Goal: Information Seeking & Learning: Learn about a topic

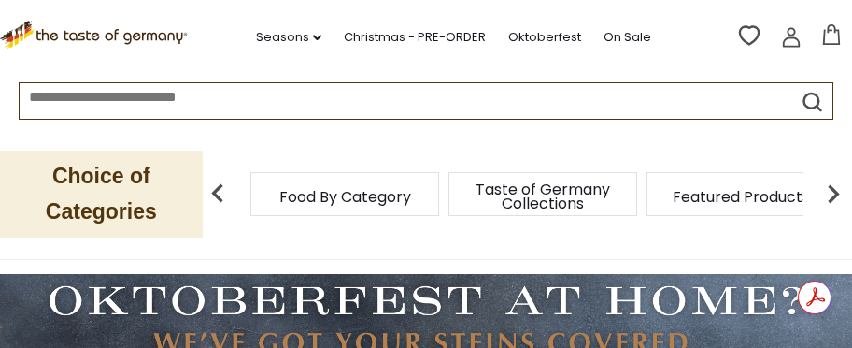
click at [319, 105] on input at bounding box center [385, 93] width 731 height 21
click at [317, 105] on input at bounding box center [385, 93] width 731 height 21
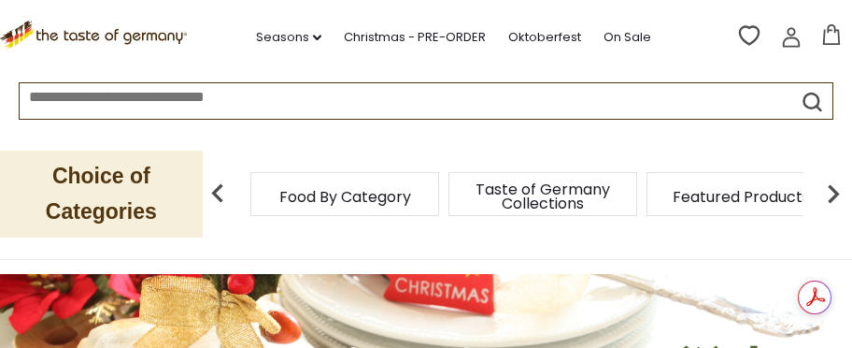
click at [811, 99] on icon "submit" at bounding box center [812, 101] width 25 height 25
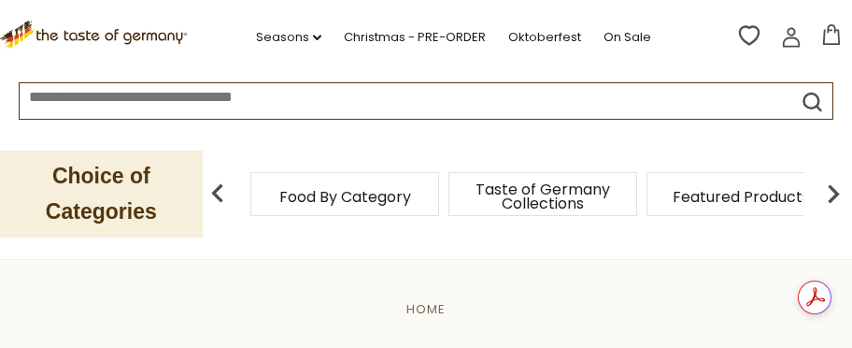
click at [351, 100] on input at bounding box center [385, 93] width 731 height 21
drag, startPoint x: 370, startPoint y: 97, endPoint x: 328, endPoint y: 98, distance: 42.0
click at [349, 102] on input at bounding box center [385, 93] width 731 height 21
click at [165, 103] on input at bounding box center [385, 93] width 731 height 21
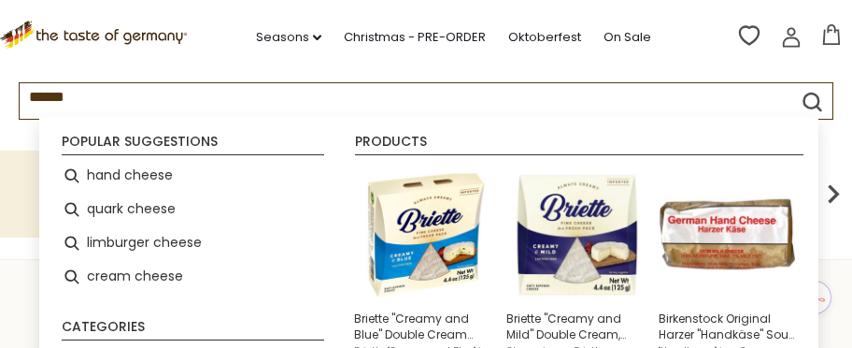
type input "*******"
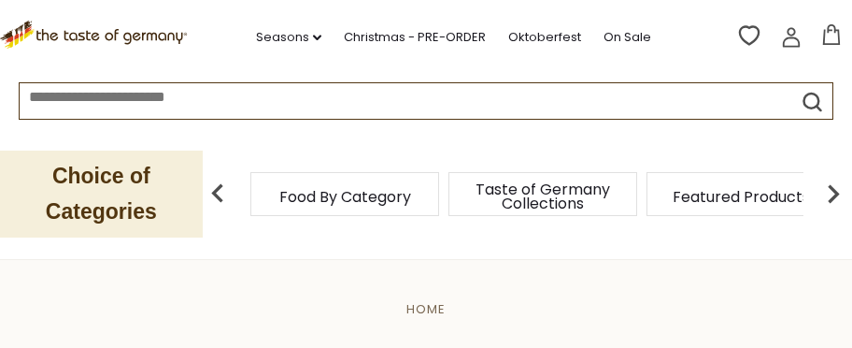
type input "*******"
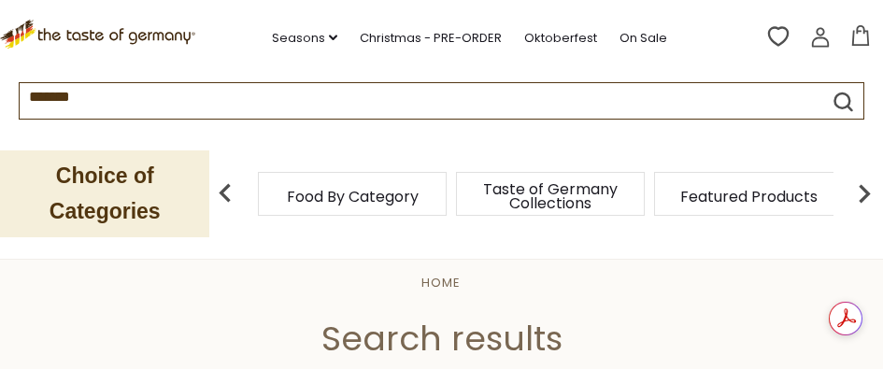
scroll to position [93, 0]
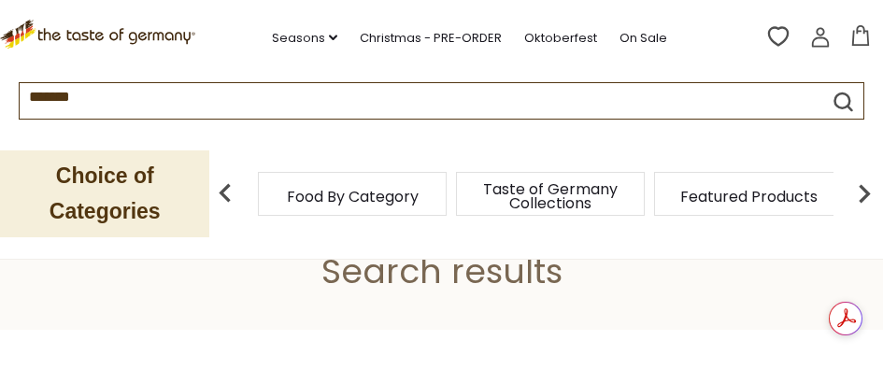
drag, startPoint x: 884, startPoint y: 45, endPoint x: 360, endPoint y: 206, distance: 548.2
click at [361, 204] on span "Food By Category" at bounding box center [353, 197] width 132 height 14
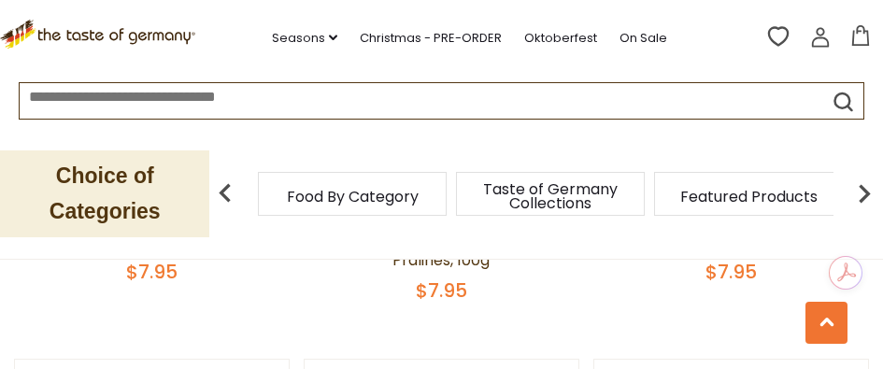
scroll to position [1089, 0]
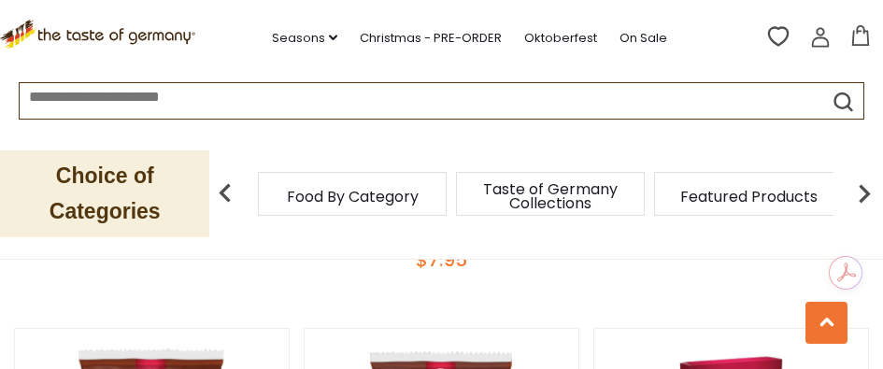
click at [94, 208] on p "Choice of Categories" at bounding box center [104, 193] width 209 height 87
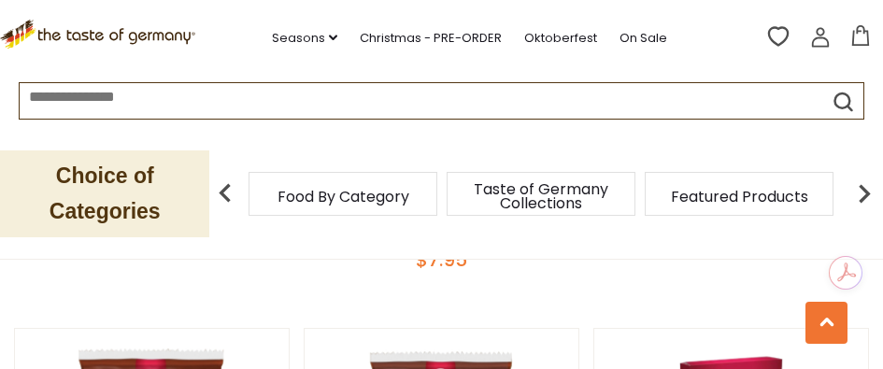
click at [530, 210] on span "Taste of Germany Collections" at bounding box center [540, 196] width 149 height 28
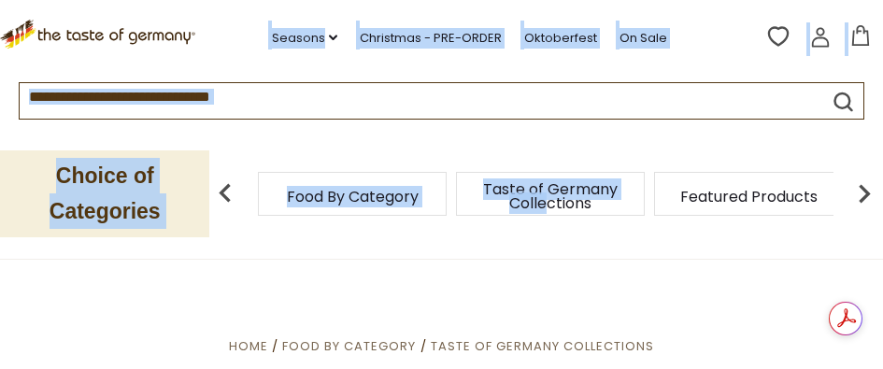
click at [549, 247] on div "Choice of Categories Food By Category Taste of Germany Collections Featured Pro…" at bounding box center [441, 194] width 883 height 130
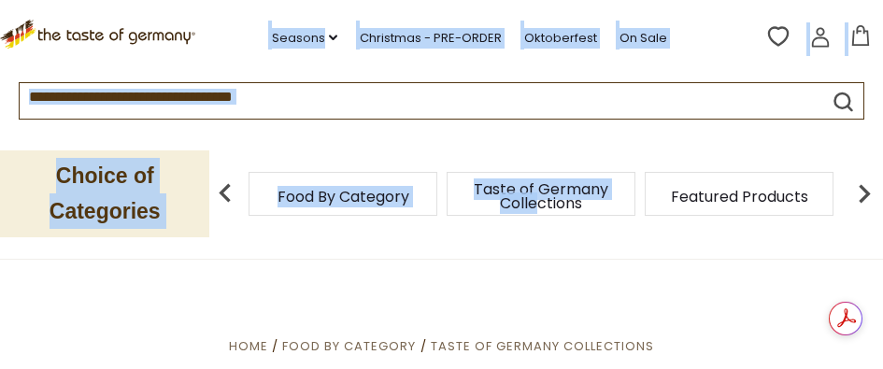
click at [559, 187] on span "Taste of Germany Collections" at bounding box center [540, 196] width 149 height 28
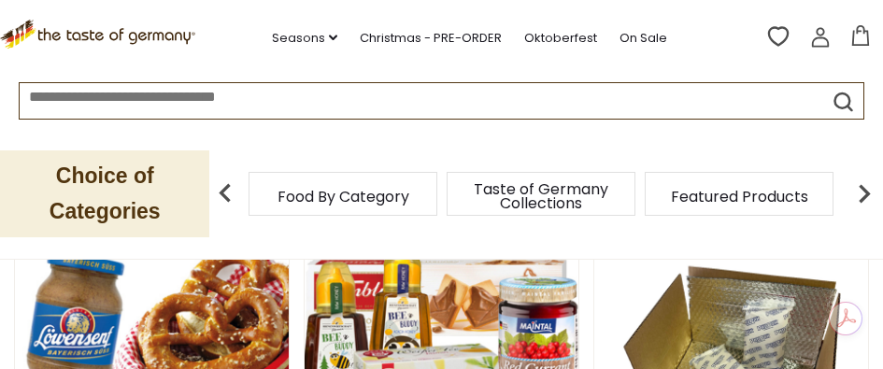
scroll to position [248, 0]
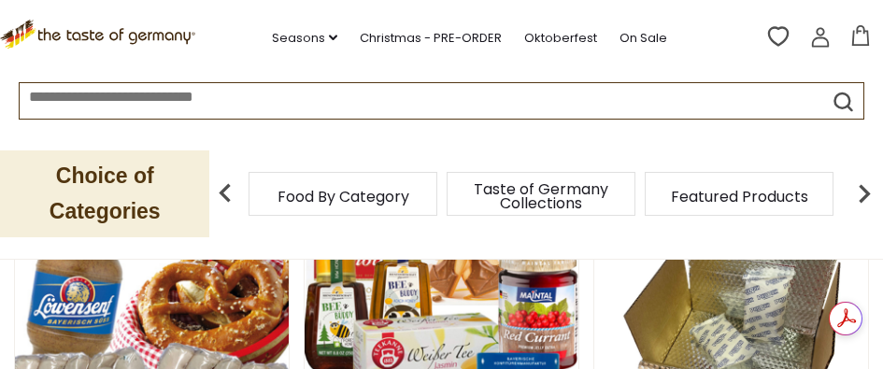
click at [736, 219] on div "Choice of Categories Food By Category Taste of Germany Collections Featured Pro…" at bounding box center [441, 194] width 883 height 130
click at [736, 227] on div "Choice of Categories Food By Category Taste of Germany Collections Featured Pro…" at bounding box center [441, 194] width 883 height 130
click at [732, 209] on div "Featured Products" at bounding box center [739, 194] width 189 height 44
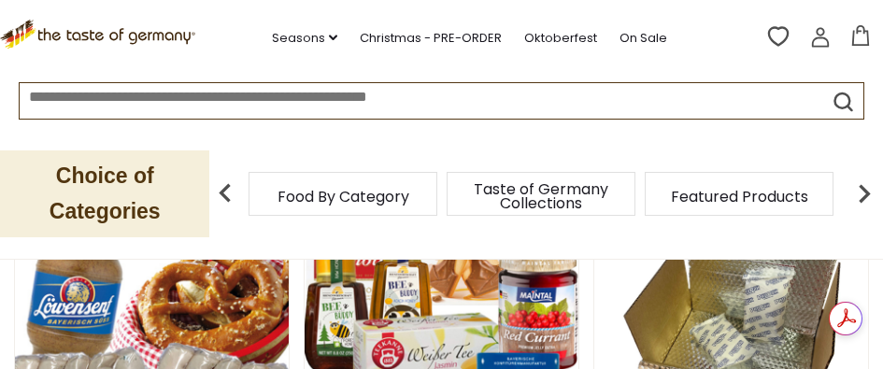
click at [732, 209] on div "Featured Products" at bounding box center [739, 194] width 189 height 44
click at [732, 210] on div "Featured Products" at bounding box center [739, 194] width 189 height 44
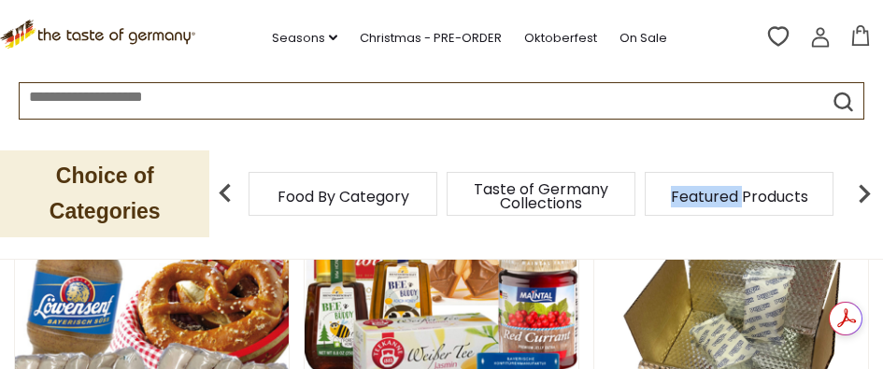
click at [741, 210] on div "Featured Products" at bounding box center [739, 194] width 189 height 44
click at [860, 200] on img at bounding box center [863, 193] width 37 height 37
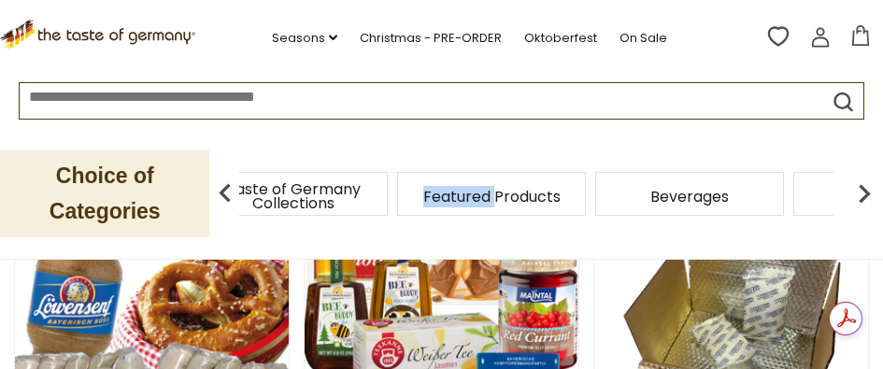
click at [863, 197] on img at bounding box center [863, 193] width 37 height 37
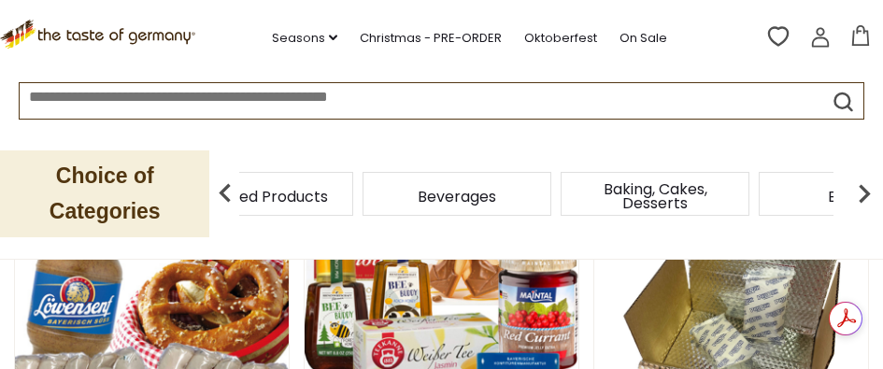
click at [762, 196] on div "Breads" at bounding box center [853, 194] width 189 height 44
click at [859, 192] on img at bounding box center [863, 193] width 37 height 37
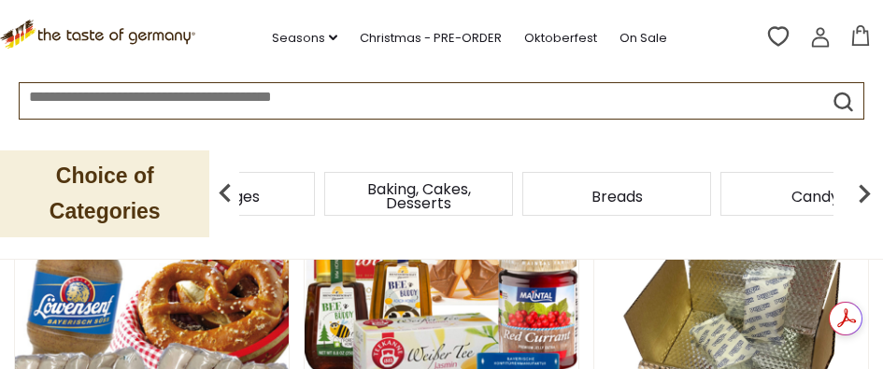
click at [430, 184] on span "Baking, Cakes, Desserts" at bounding box center [418, 196] width 149 height 28
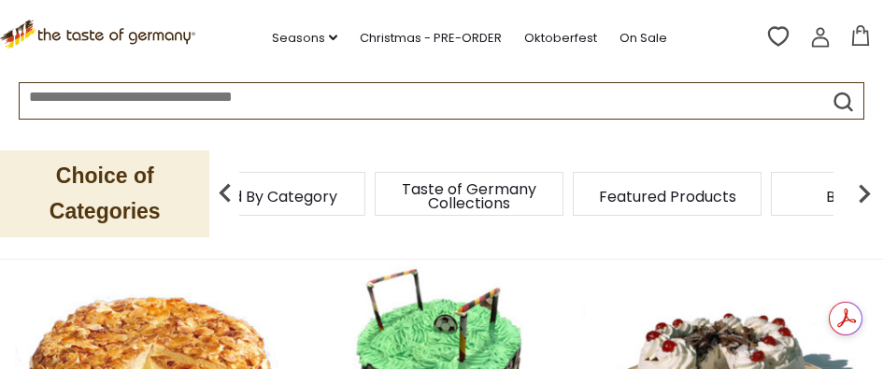
click at [482, 153] on div "Choice of Categories Food By Category Taste of Germany Collections Featured Pro…" at bounding box center [441, 194] width 883 height 130
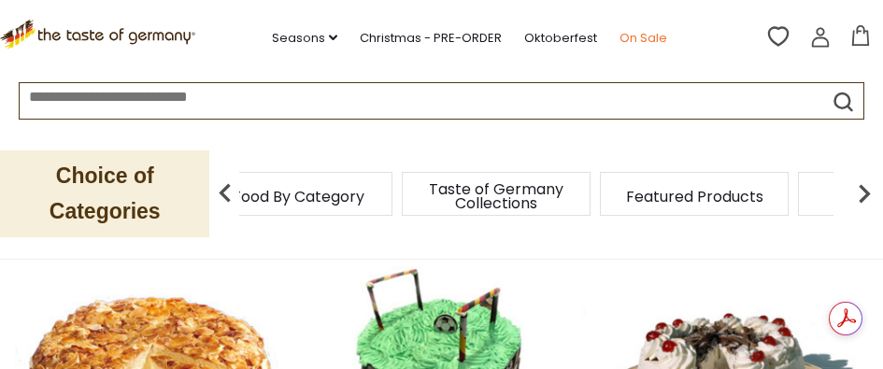
click at [645, 35] on link "On Sale" at bounding box center [643, 38] width 48 height 21
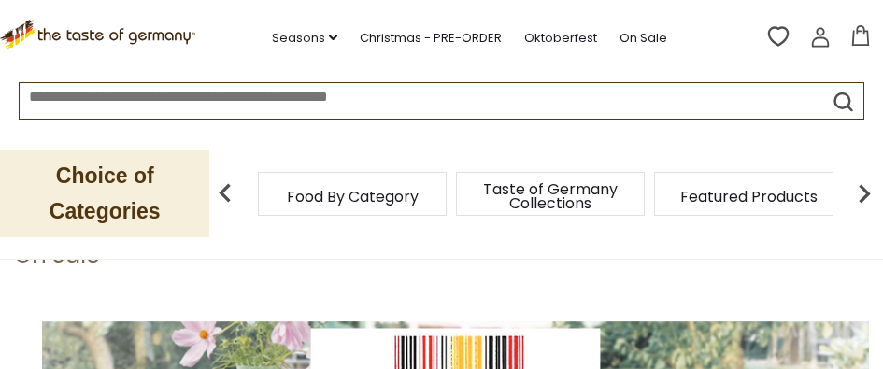
scroll to position [93, 0]
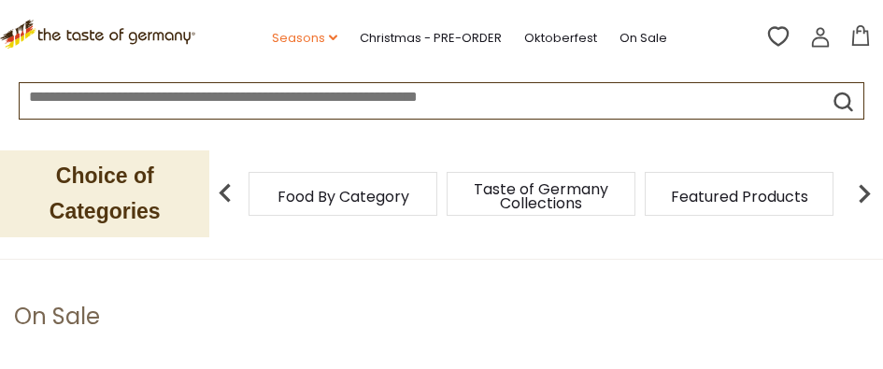
click at [319, 39] on link "Seasons dropdown_arrow" at bounding box center [304, 38] width 65 height 21
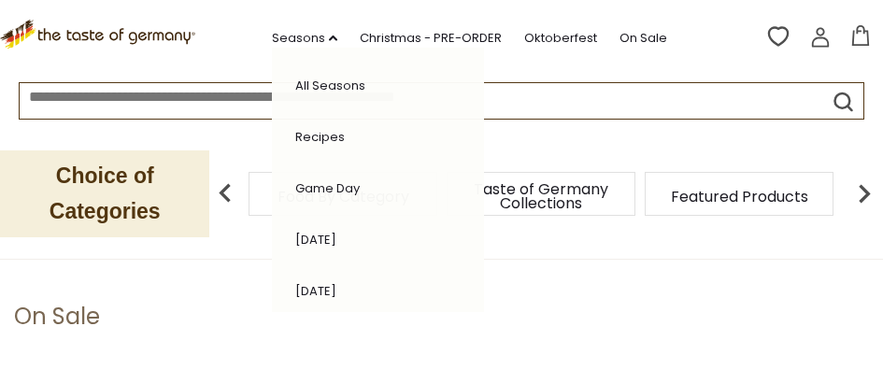
click at [346, 82] on link "All Seasons" at bounding box center [330, 86] width 70 height 18
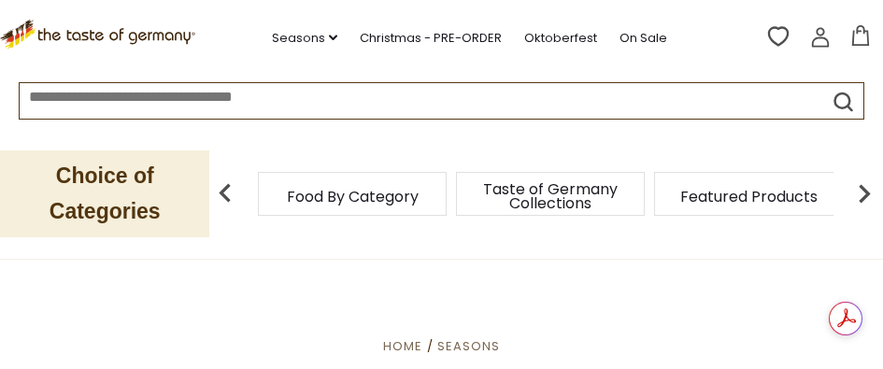
click at [398, 105] on input at bounding box center [400, 93] width 760 height 21
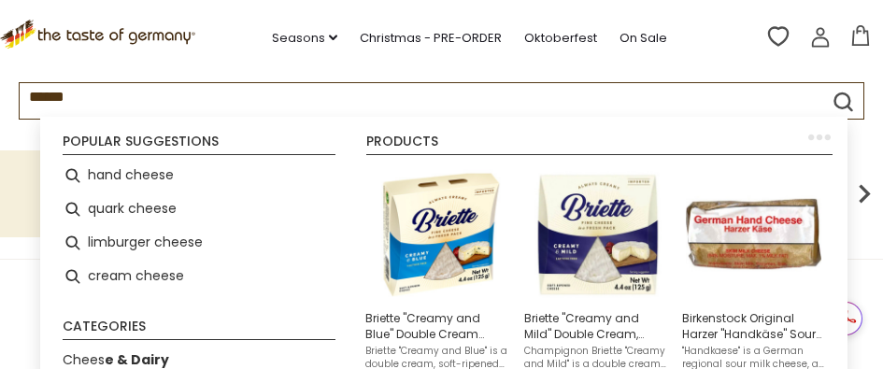
type input "*******"
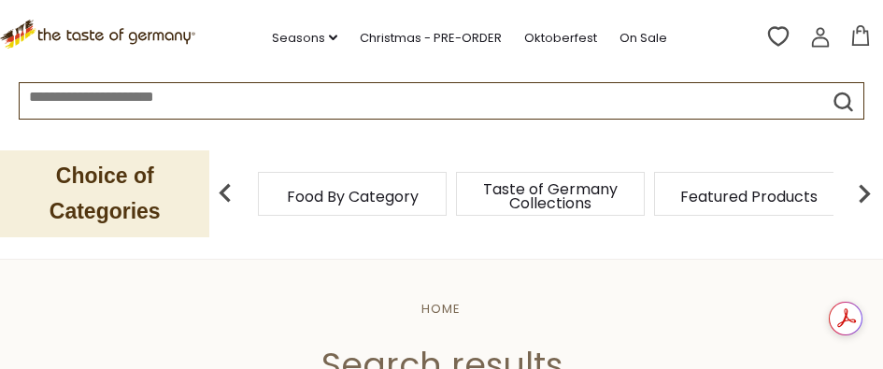
type input "*******"
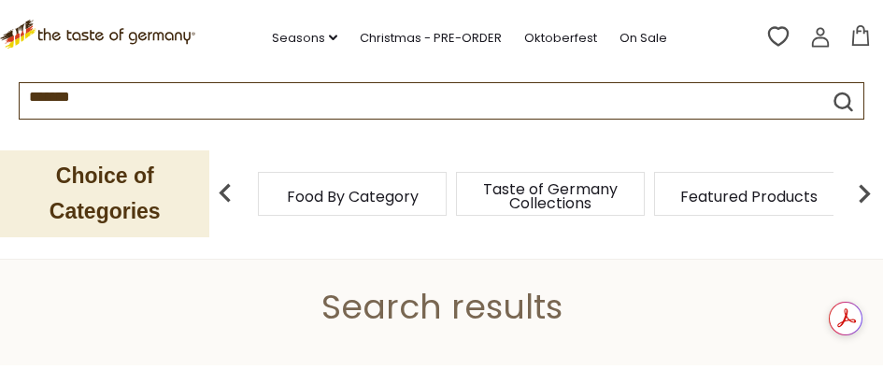
scroll to position [66, 0]
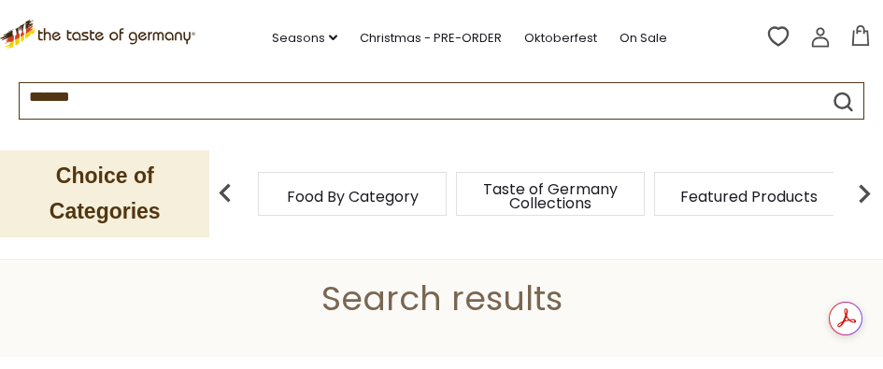
drag, startPoint x: 895, startPoint y: 49, endPoint x: 435, endPoint y: 168, distance: 474.9
click at [435, 168] on div "Choice of Categories Food By Category Taste of Germany Collections Featured Pro…" at bounding box center [441, 194] width 883 height 130
click at [73, 35] on icon at bounding box center [97, 32] width 195 height 24
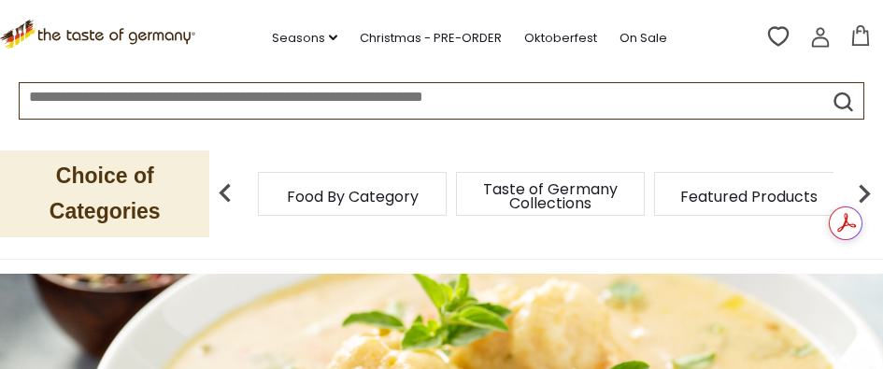
click at [820, 106] on div at bounding box center [442, 95] width 844 height 25
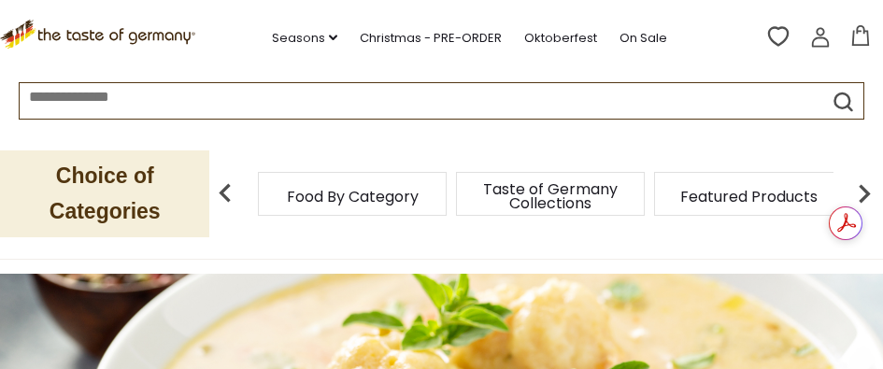
click at [835, 99] on icon "submit" at bounding box center [843, 101] width 17 height 17
click at [835, 100] on icon "submit" at bounding box center [843, 101] width 17 height 17
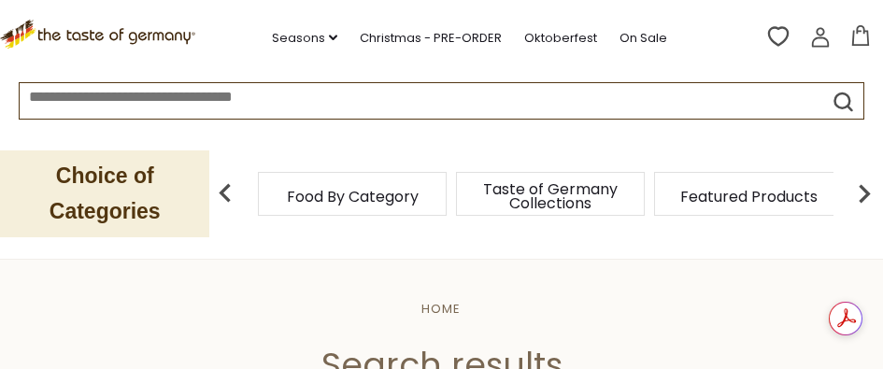
click at [582, 99] on input at bounding box center [400, 93] width 760 height 21
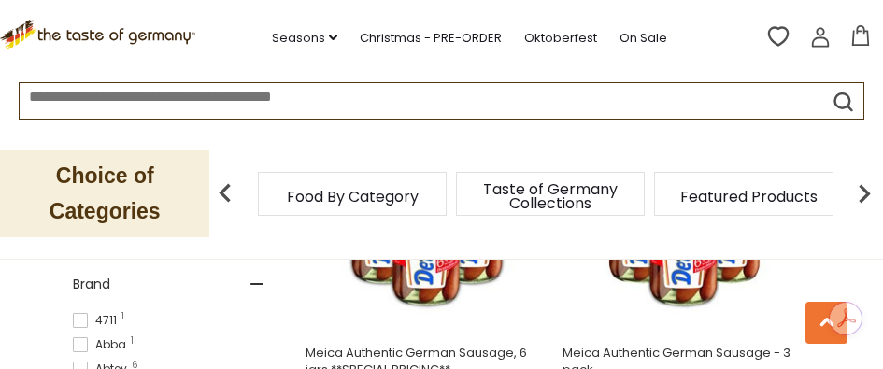
drag, startPoint x: 887, startPoint y: 103, endPoint x: 365, endPoint y: 106, distance: 522.2
click at [366, 105] on input at bounding box center [400, 93] width 760 height 21
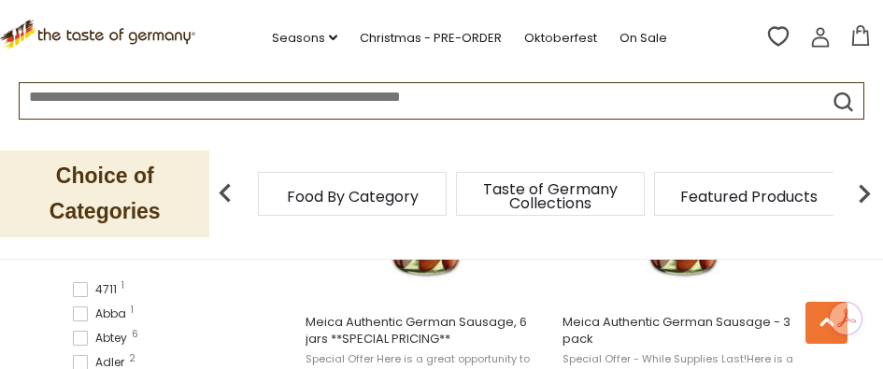
scroll to position [1030, 0]
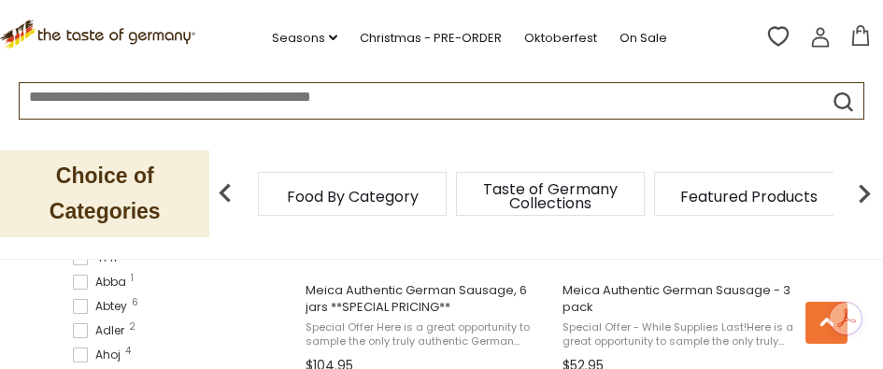
click at [86, 218] on p "Choice of Categories" at bounding box center [104, 193] width 209 height 87
drag, startPoint x: 79, startPoint y: 206, endPoint x: 47, endPoint y: 189, distance: 37.2
click at [47, 189] on p "Choice of Categories" at bounding box center [104, 193] width 209 height 87
click at [26, 144] on div "Choice of Categories" at bounding box center [110, 194] width 220 height 130
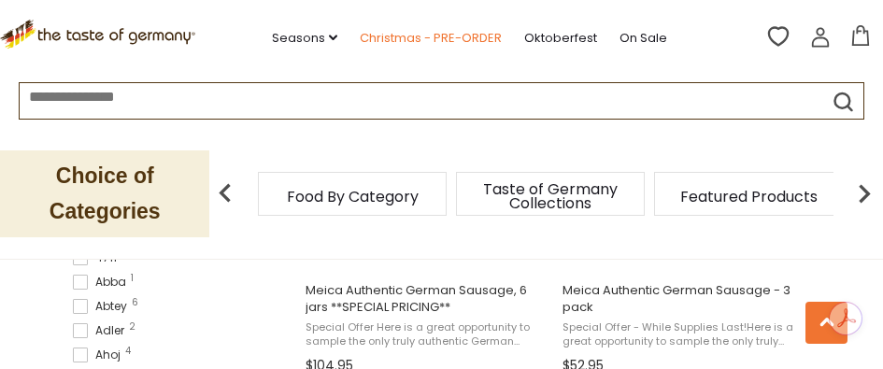
click at [412, 42] on link "Christmas - PRE-ORDER" at bounding box center [431, 38] width 142 height 21
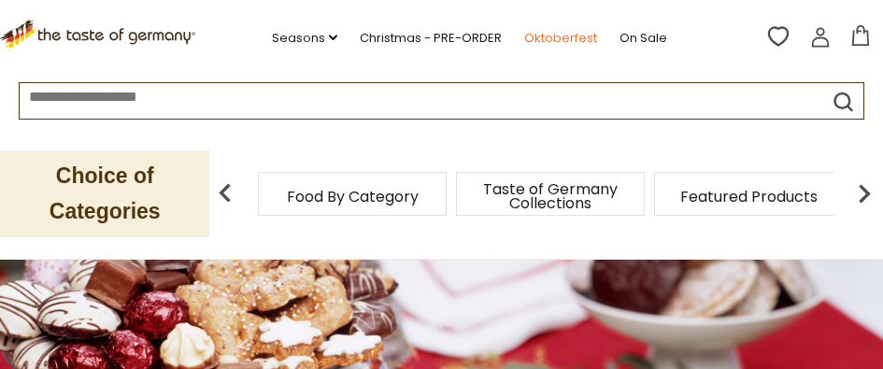
click at [559, 41] on link "Oktoberfest" at bounding box center [560, 38] width 73 height 21
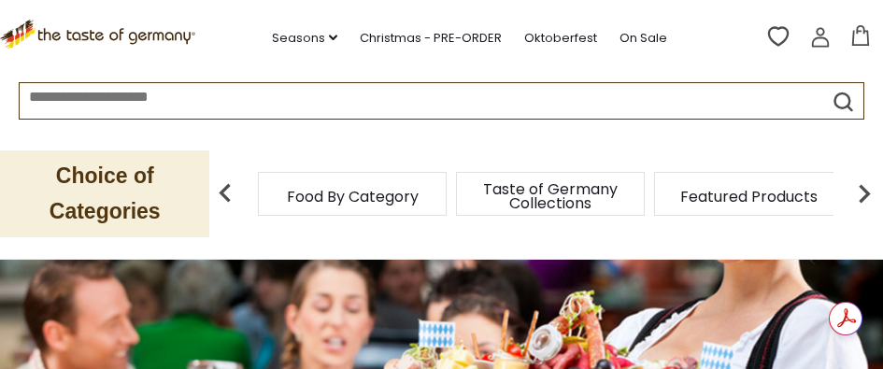
drag, startPoint x: 214, startPoint y: 258, endPoint x: 240, endPoint y: 233, distance: 36.3
click at [240, 233] on div "Choice of Categories Food By Category Taste of Germany Collections Featured Pro…" at bounding box center [441, 194] width 883 height 130
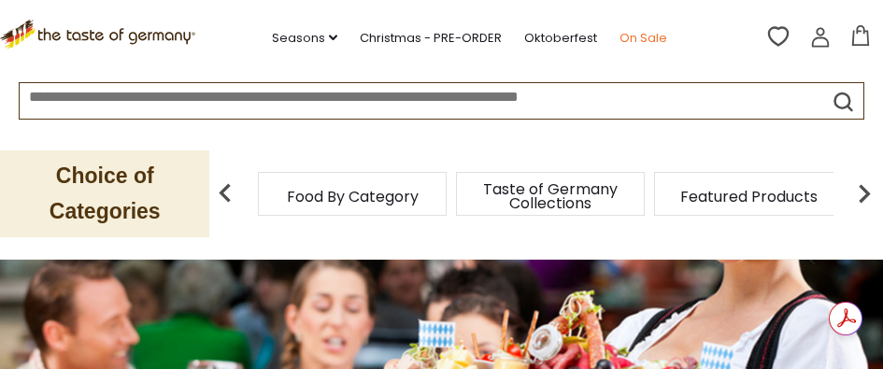
click at [652, 36] on link "On Sale" at bounding box center [643, 38] width 48 height 21
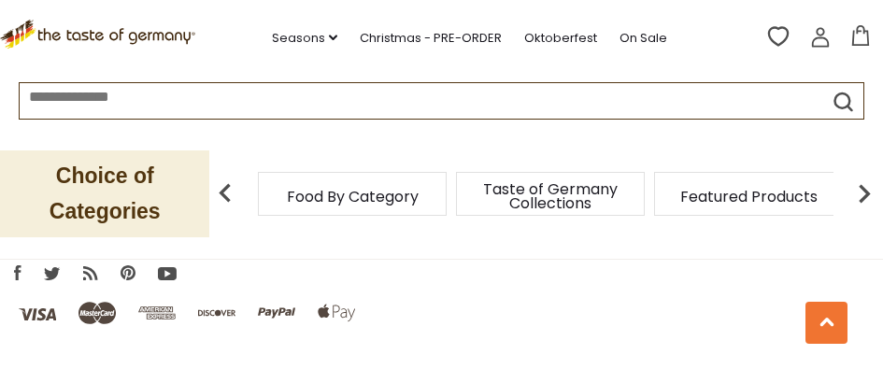
scroll to position [1904, 0]
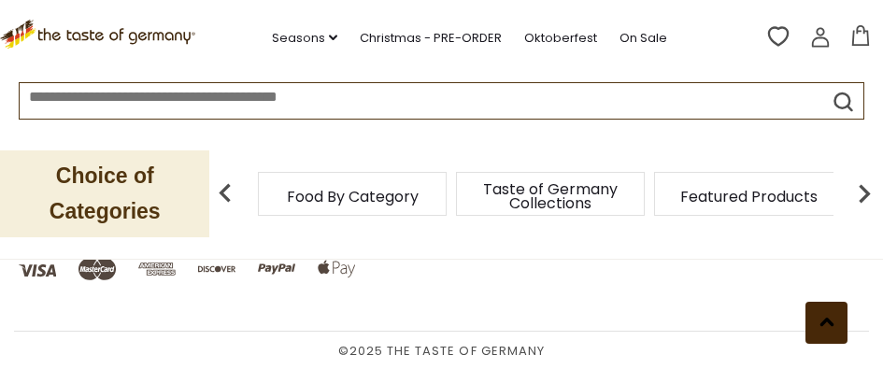
click at [826, 319] on icon at bounding box center [826, 322] width 15 height 9
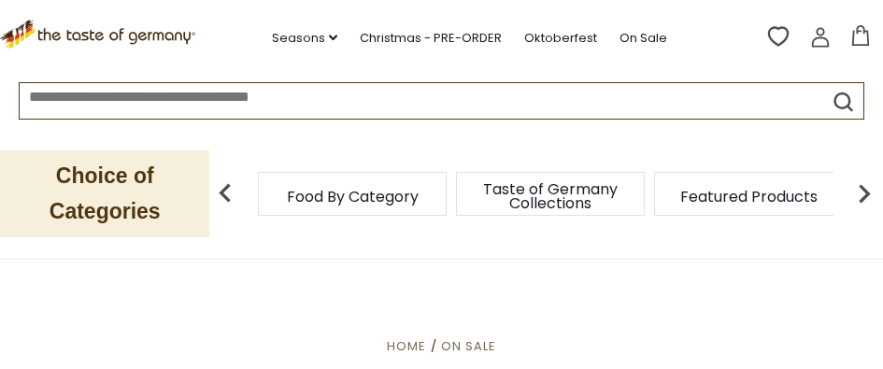
click at [859, 32] on icon at bounding box center [860, 35] width 17 height 21
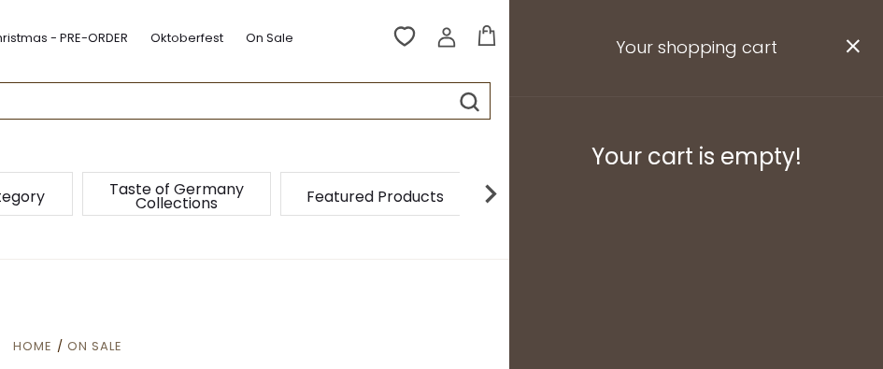
click at [861, 31] on h3 "Your shopping cart" at bounding box center [696, 48] width 374 height 96
click at [858, 39] on button "close" at bounding box center [852, 48] width 14 height 23
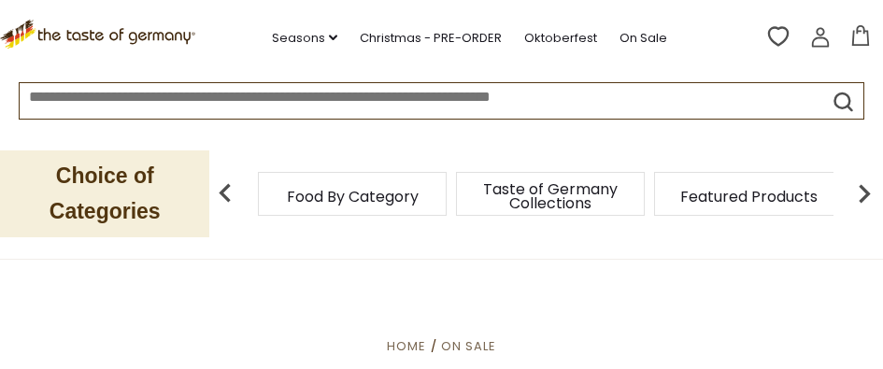
click at [829, 37] on icon at bounding box center [820, 37] width 21 height 21
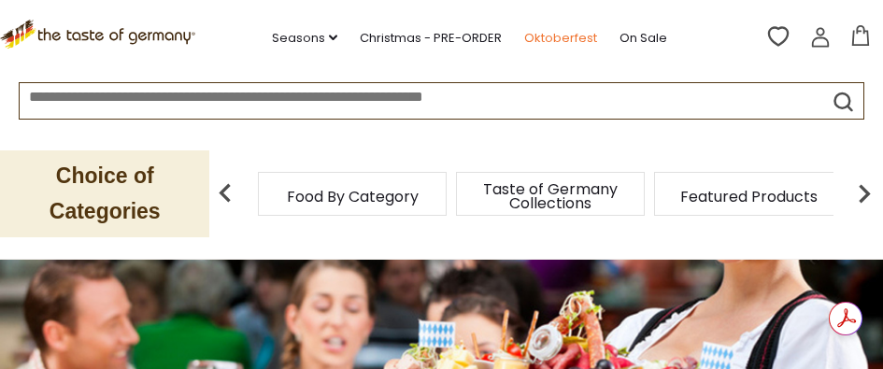
click at [550, 32] on link "Oktoberfest" at bounding box center [560, 38] width 73 height 21
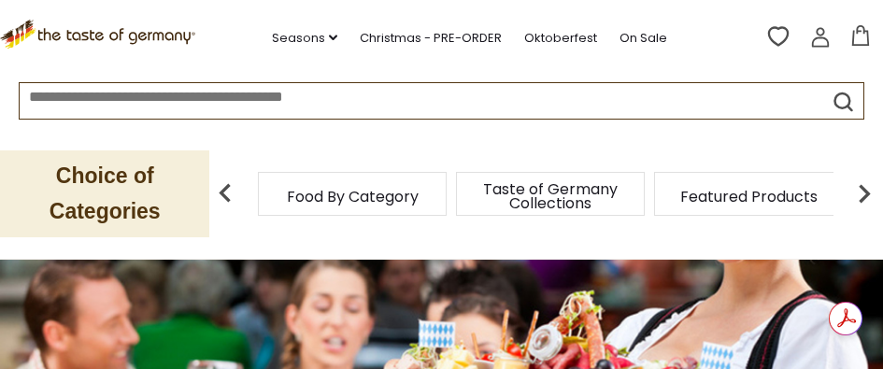
click at [121, 98] on input at bounding box center [400, 93] width 760 height 21
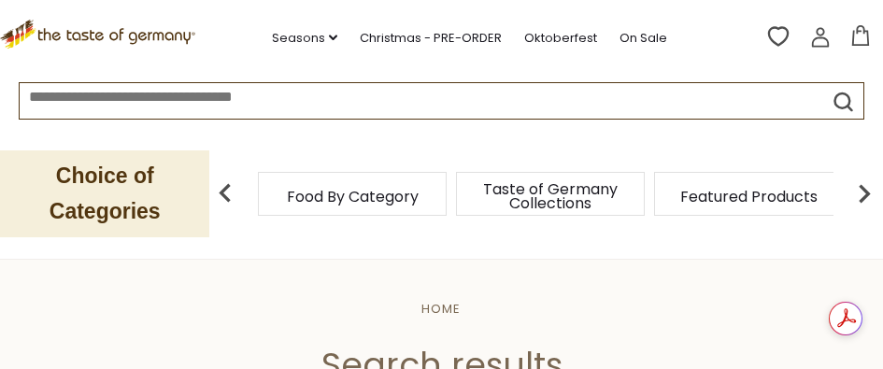
click at [53, 35] on icon at bounding box center [97, 32] width 195 height 24
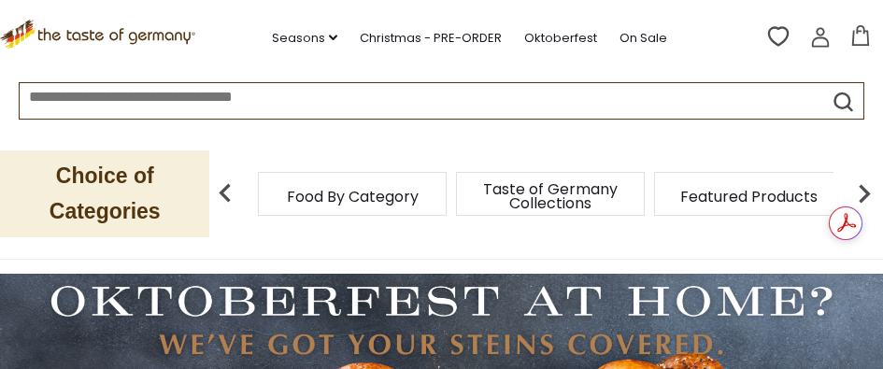
click at [20, 31] on icon ".st0{fill:#EDD300;} .st1{fill:#D33E21;}" at bounding box center [97, 34] width 195 height 29
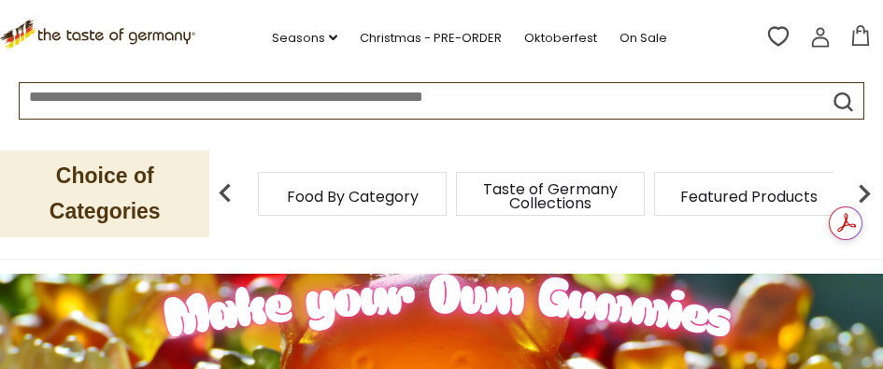
drag, startPoint x: 887, startPoint y: 7, endPoint x: 479, endPoint y: 234, distance: 467.1
click at [479, 234] on div "Choice of Categories Food By Category Taste of Germany Collections Featured Pro…" at bounding box center [441, 194] width 883 height 130
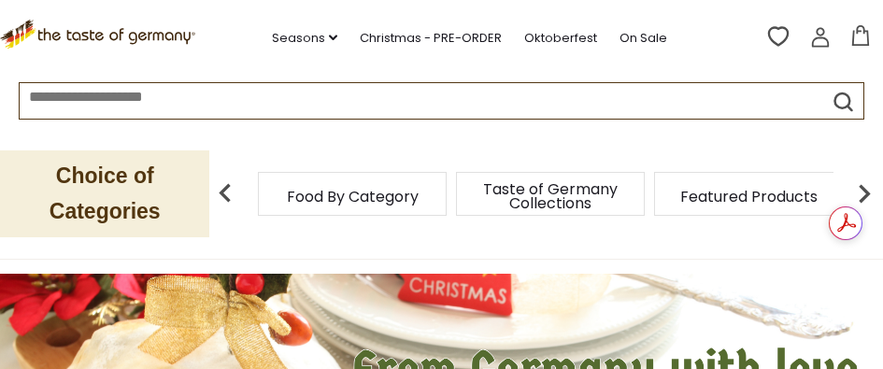
click at [778, 217] on div "Choice of Categories Food By Category Taste of Germany Collections Featured Pro…" at bounding box center [441, 194] width 883 height 130
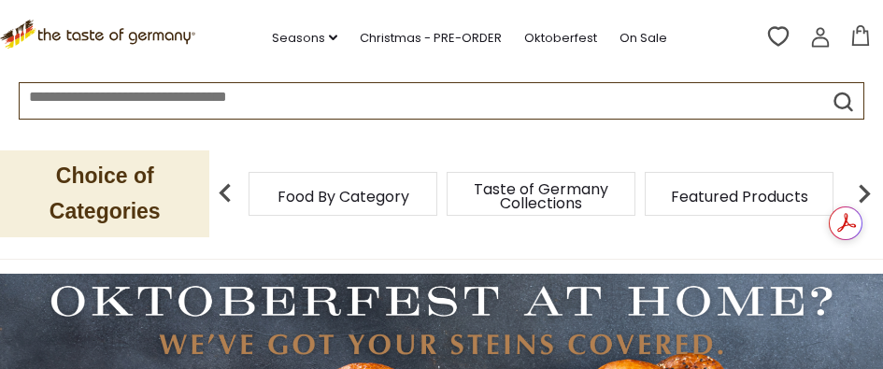
click at [770, 215] on div "Featured Products" at bounding box center [739, 194] width 189 height 44
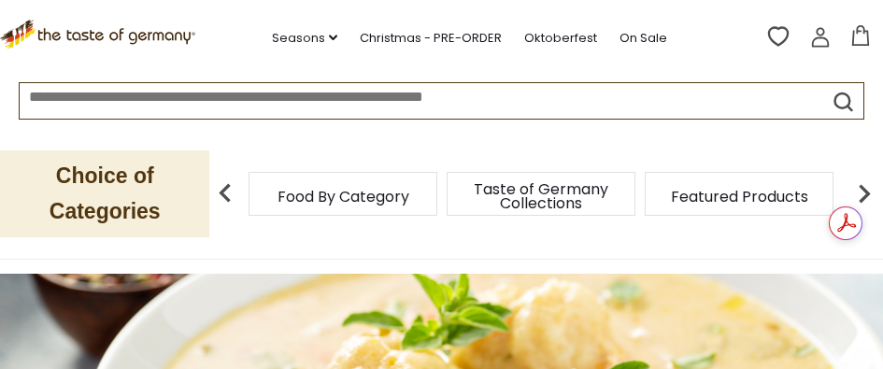
click at [861, 24] on div "Compare Compare up to 4 items: Clear Selection Compare search_icon" at bounding box center [823, 39] width 119 height 34
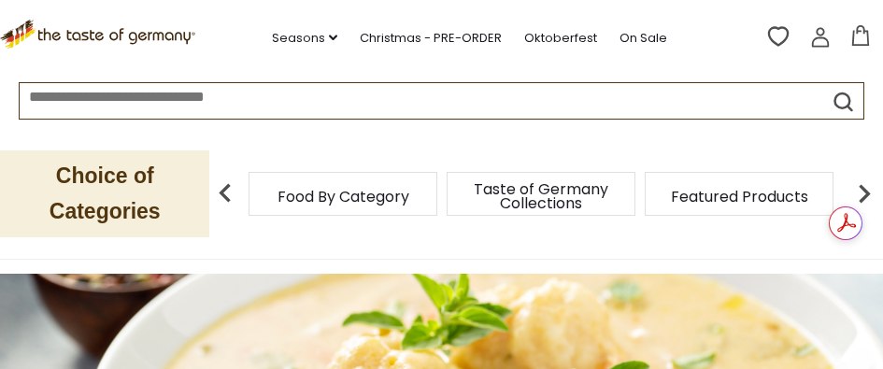
click at [862, 36] on icon at bounding box center [860, 35] width 21 height 21
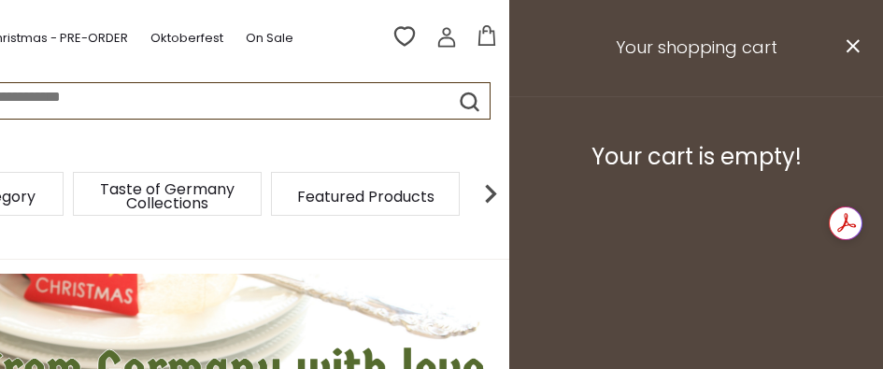
click at [442, 30] on icon at bounding box center [446, 37] width 21 height 21
